Goal: Information Seeking & Learning: Learn about a topic

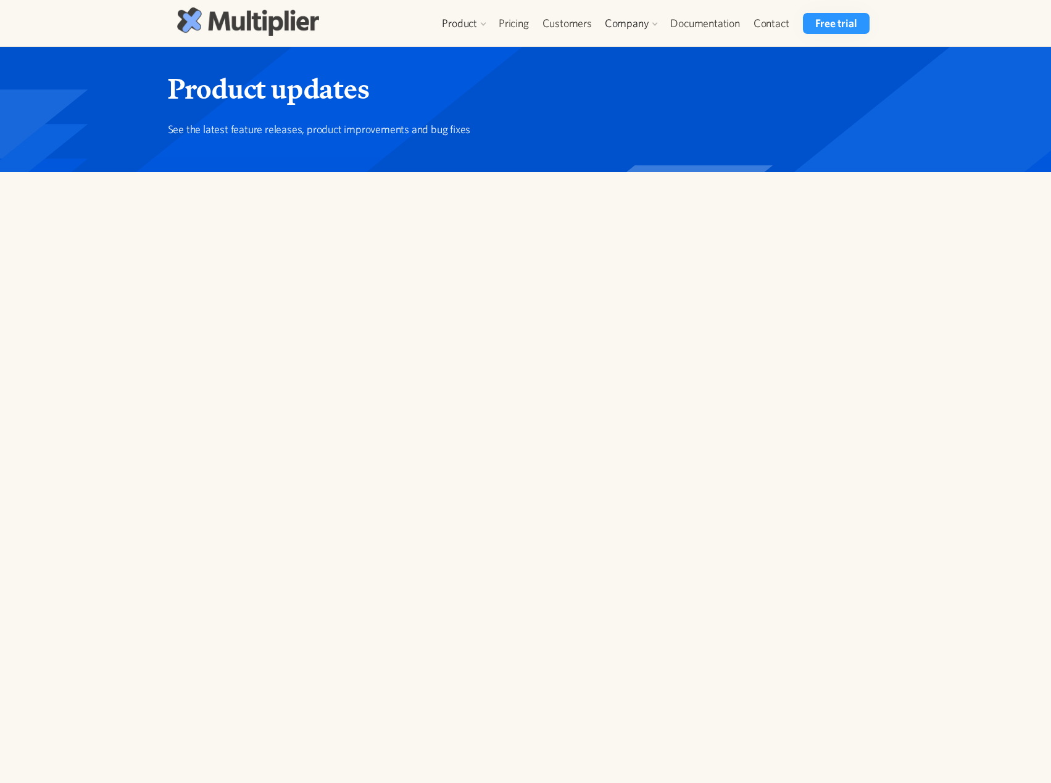
click at [216, 22] on img at bounding box center [248, 21] width 142 height 28
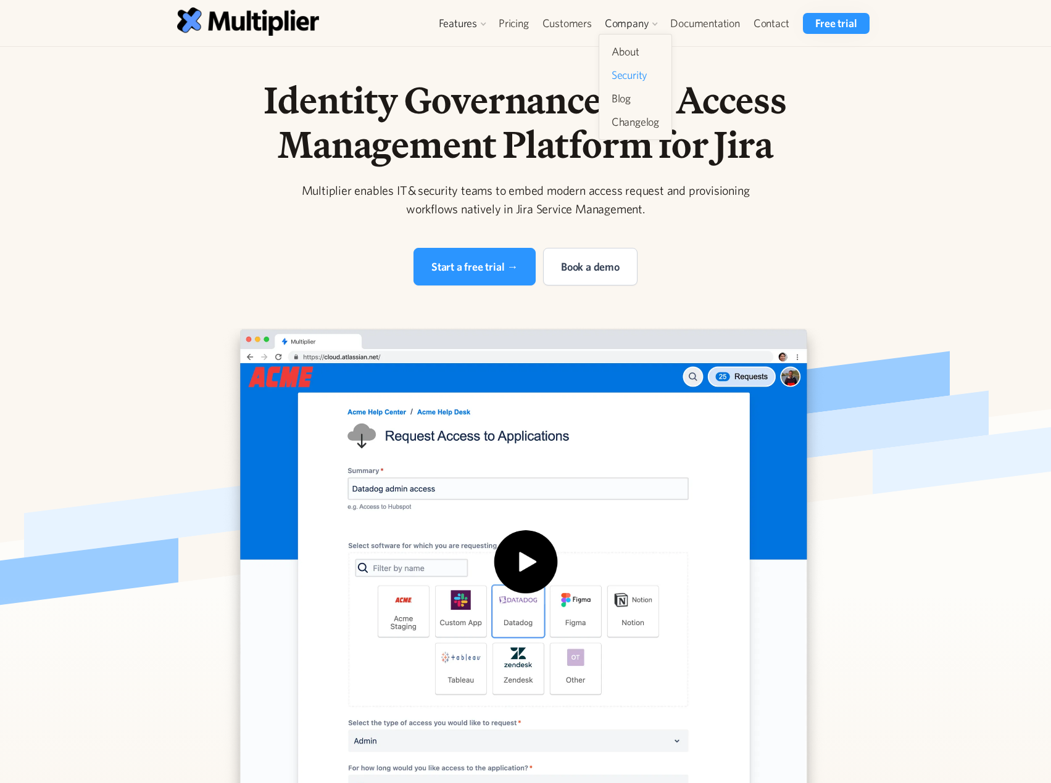
click at [630, 76] on link "Security" at bounding box center [634, 75] width 57 height 22
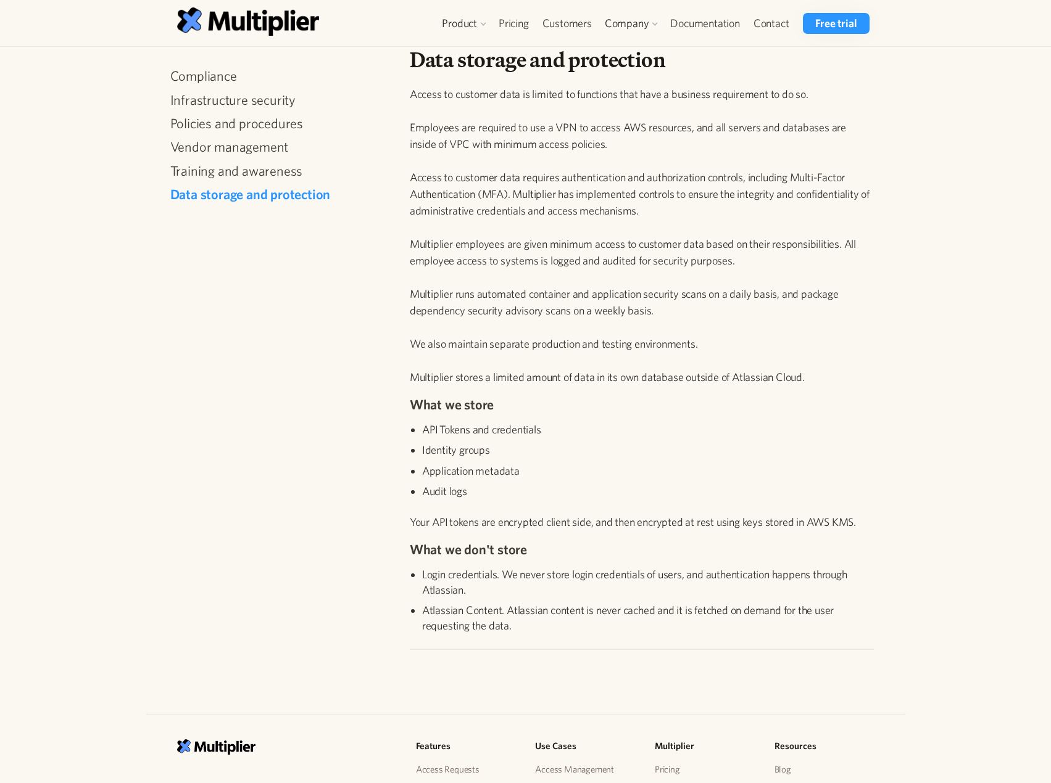
scroll to position [1269, 0]
click at [634, 102] on link "Blog" at bounding box center [634, 99] width 57 height 22
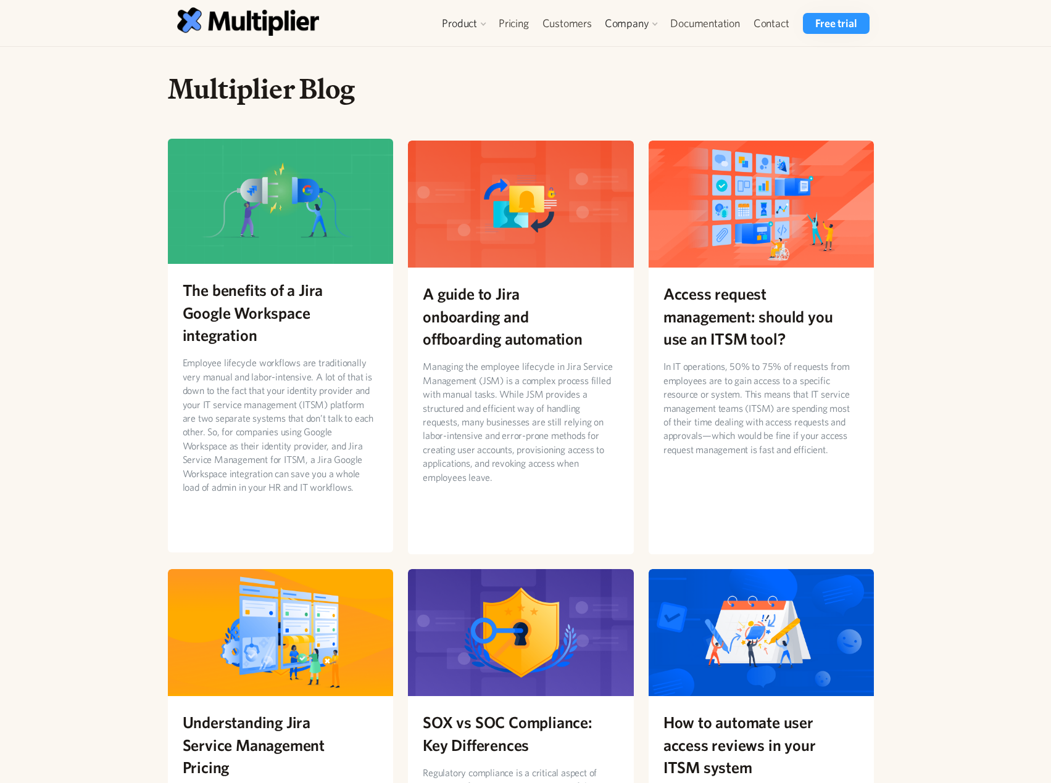
click at [291, 322] on h2 "The benefits of a Jira Google Workspace integration" at bounding box center [281, 312] width 196 height 67
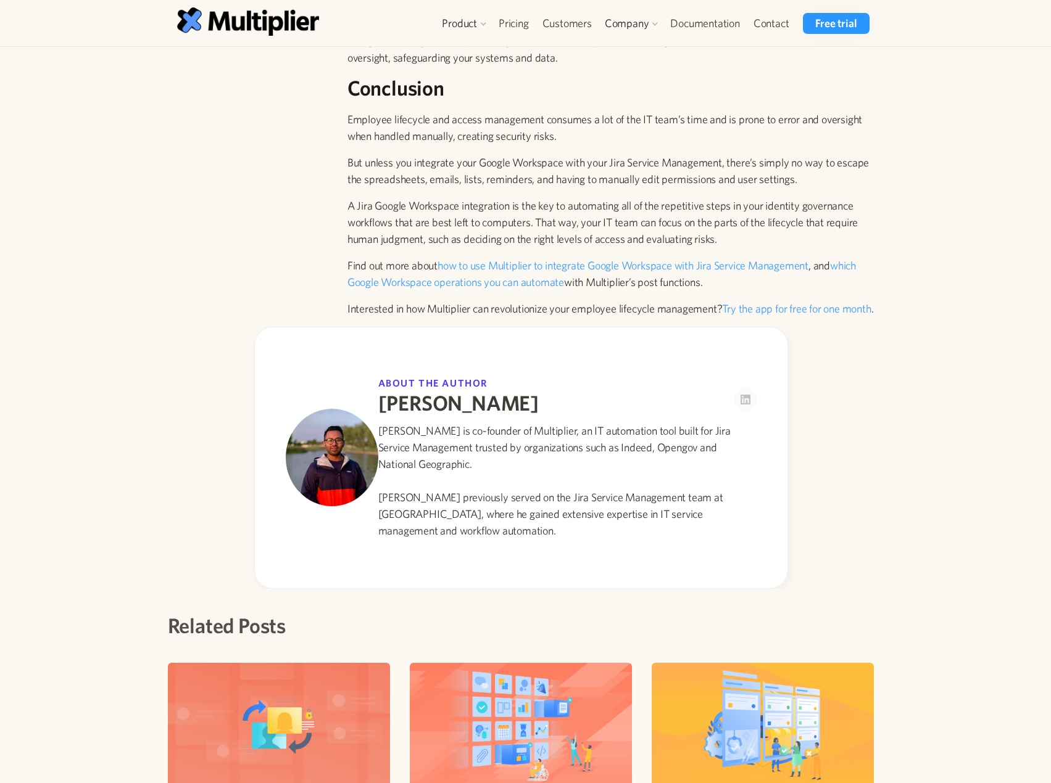
scroll to position [1745, 0]
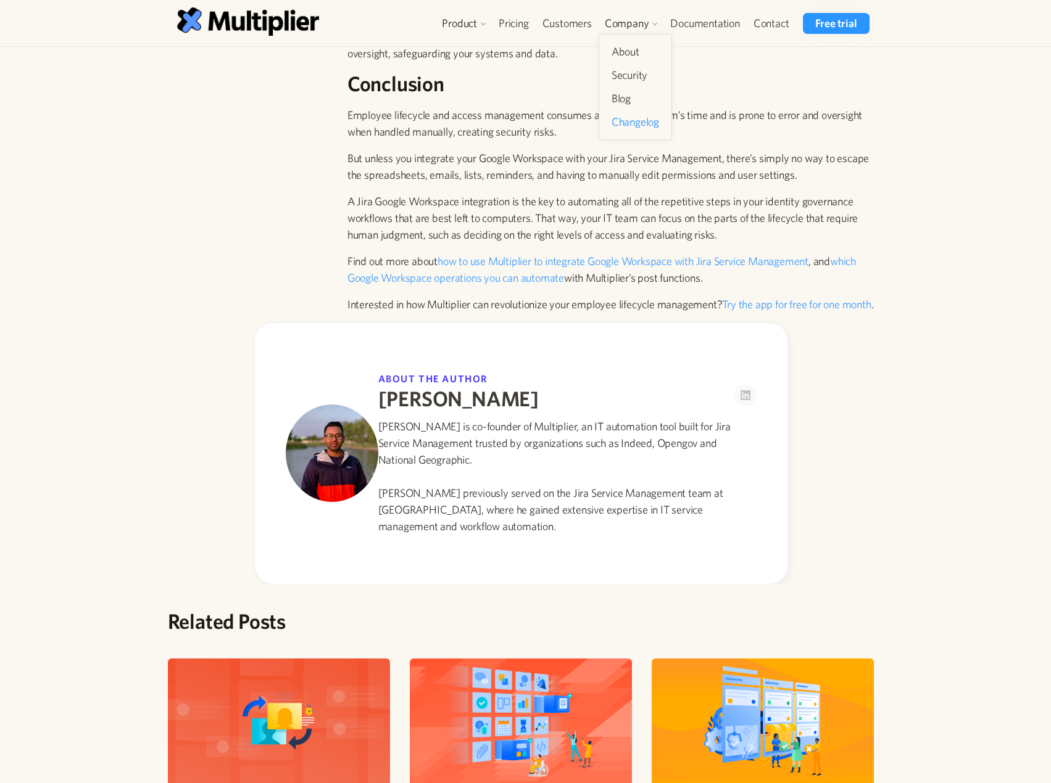
click at [646, 114] on link "Changelog" at bounding box center [634, 122] width 57 height 22
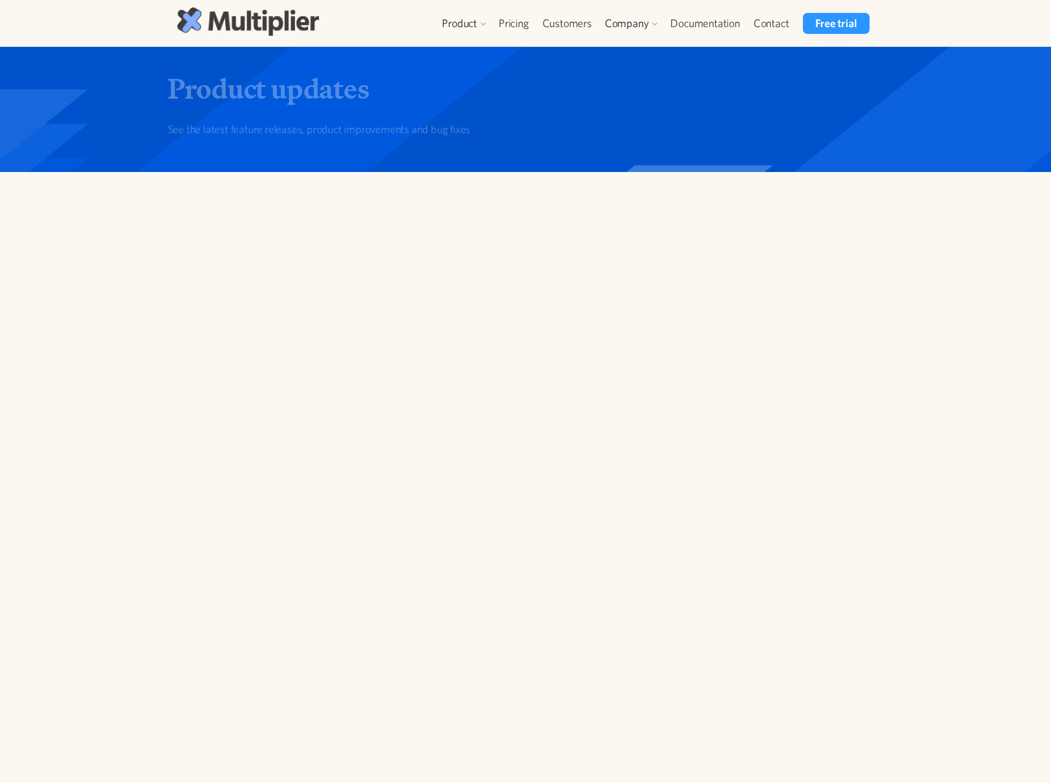
click at [271, 23] on img at bounding box center [248, 21] width 142 height 28
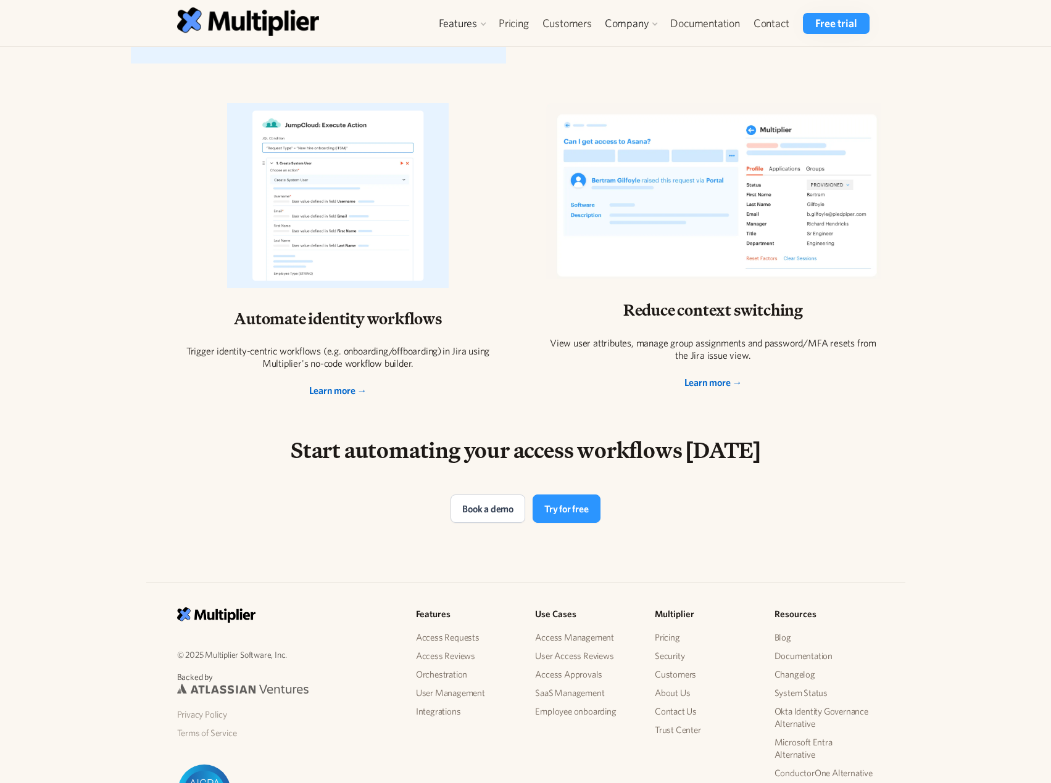
scroll to position [2299, 0]
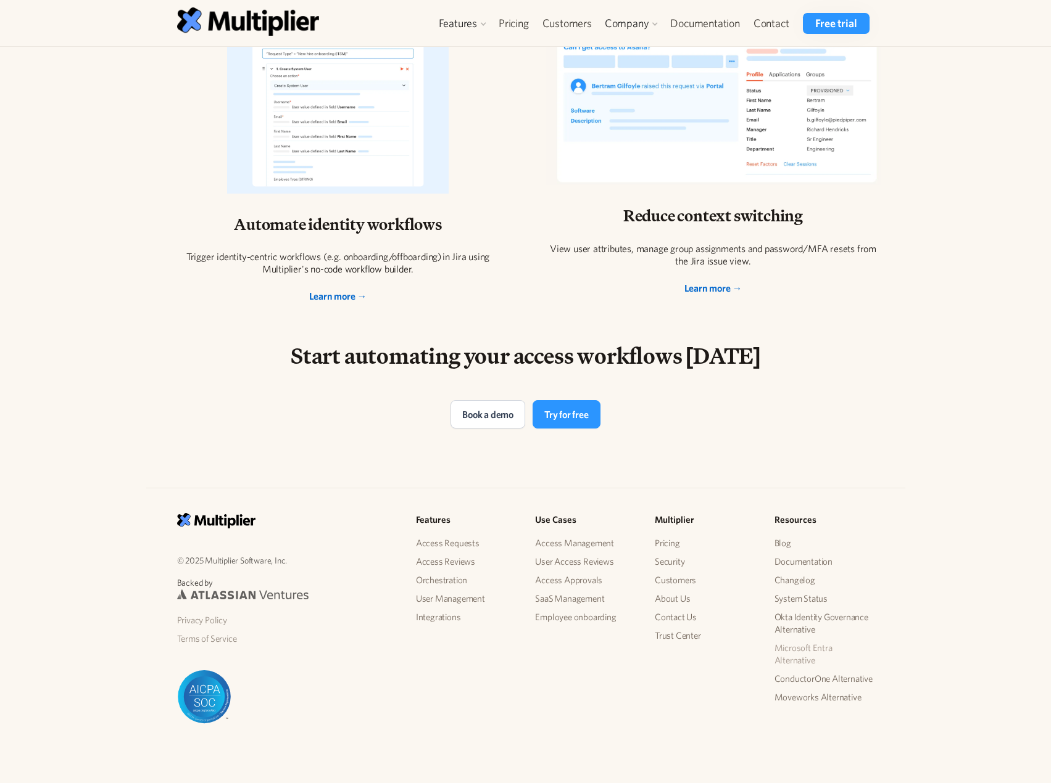
click at [796, 658] on link "Microsoft Entra Alternative" at bounding box center [824, 654] width 100 height 31
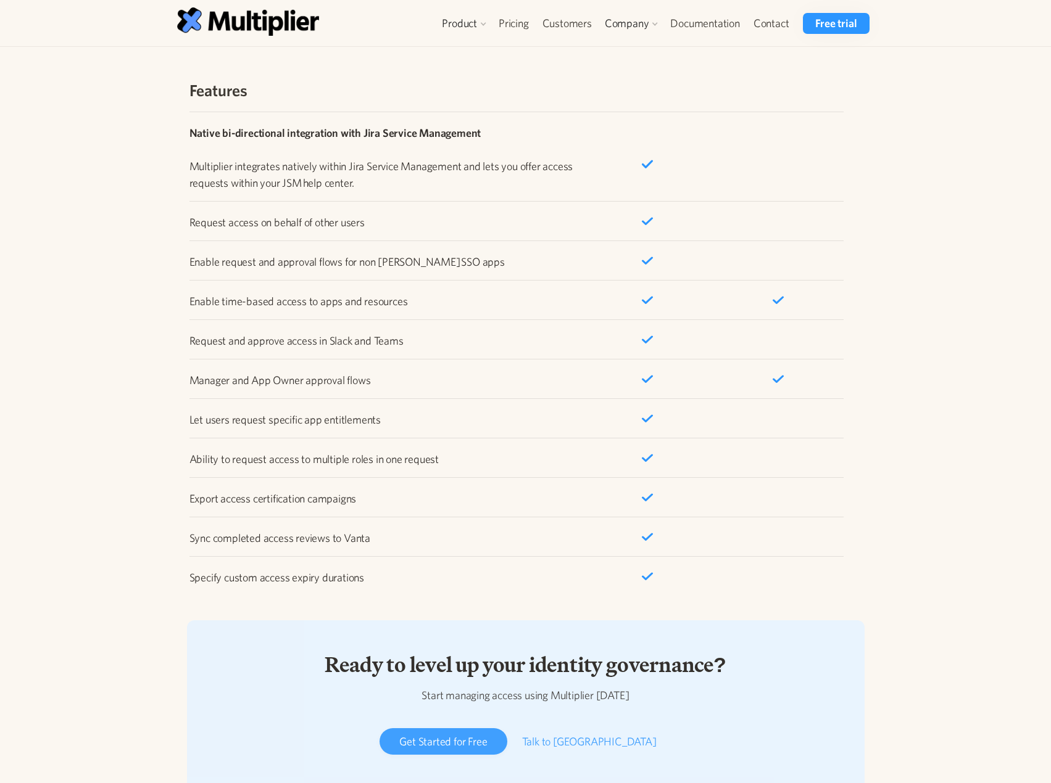
scroll to position [1980, 0]
